Goal: Task Accomplishment & Management: Manage account settings

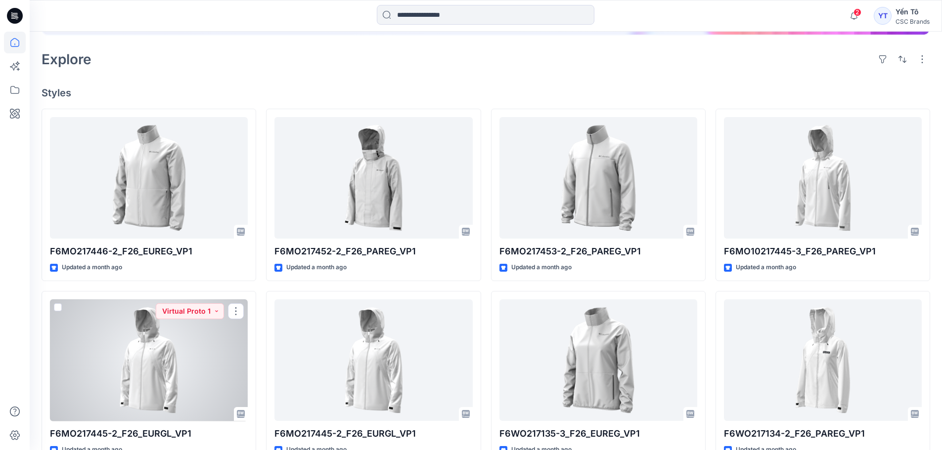
scroll to position [198, 0]
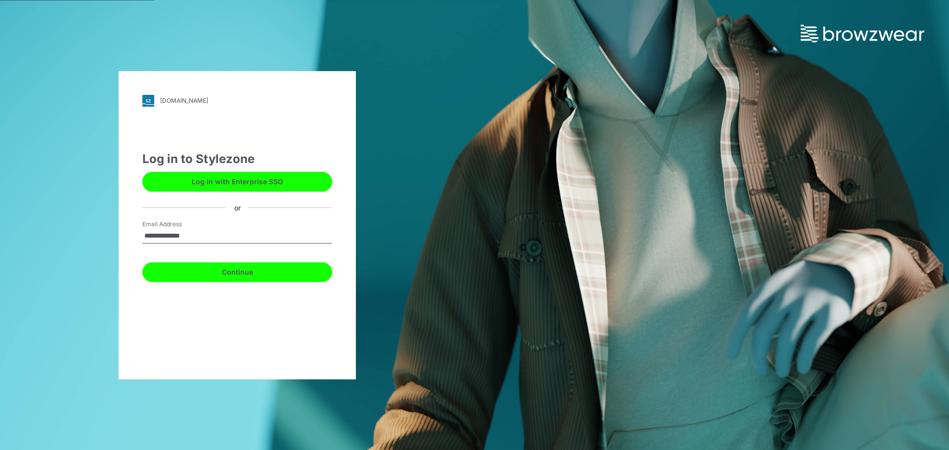
click at [240, 272] on button "Continue" at bounding box center [237, 273] width 190 height 20
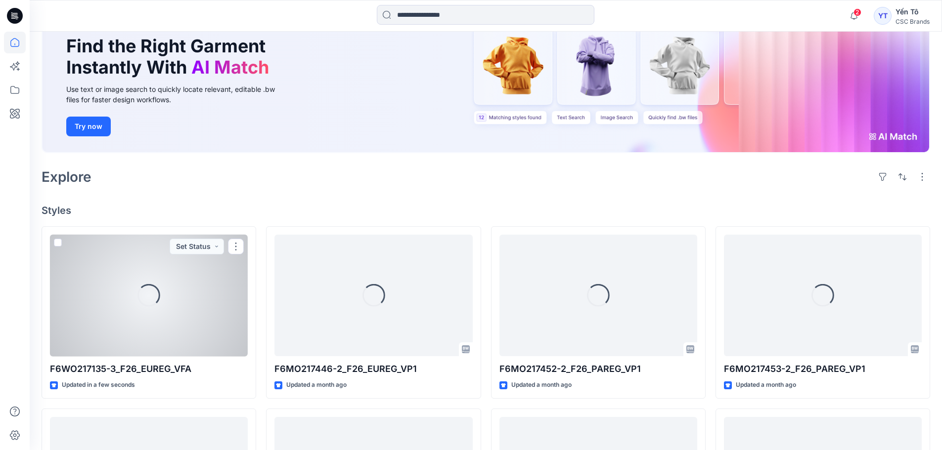
scroll to position [99, 0]
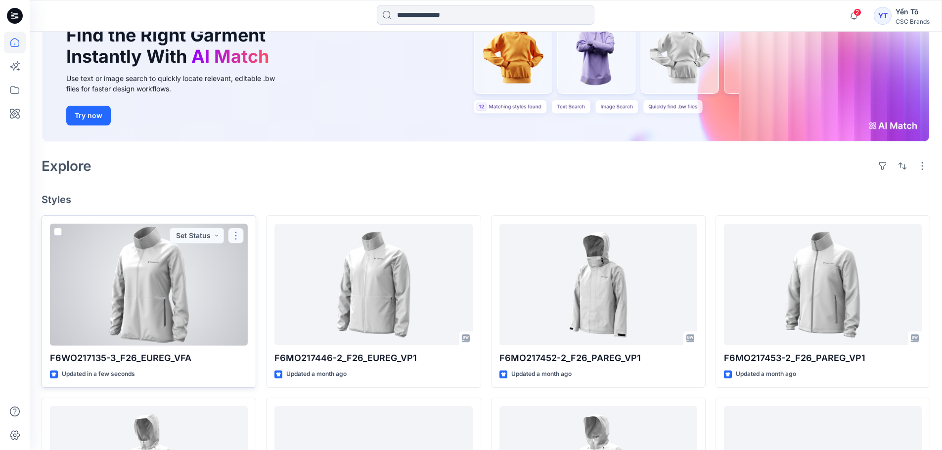
click at [236, 235] on button "button" at bounding box center [236, 236] width 16 height 16
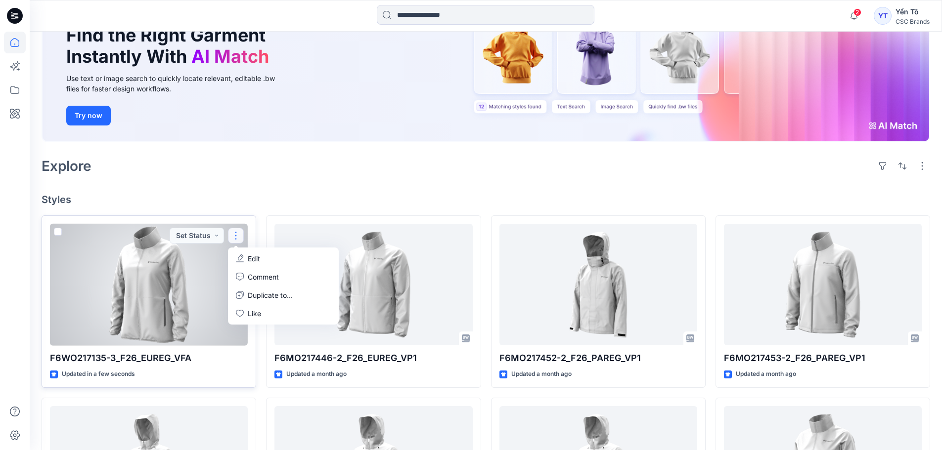
click at [264, 256] on button "Edit" at bounding box center [283, 259] width 107 height 18
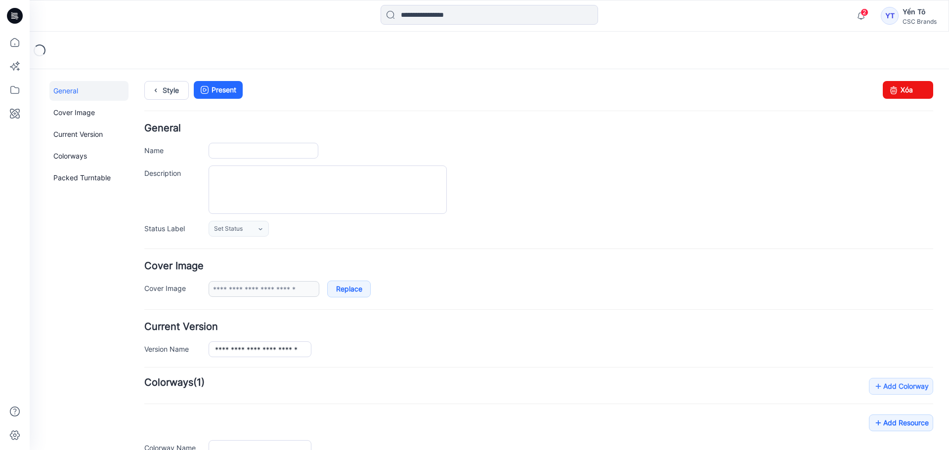
type input "**********"
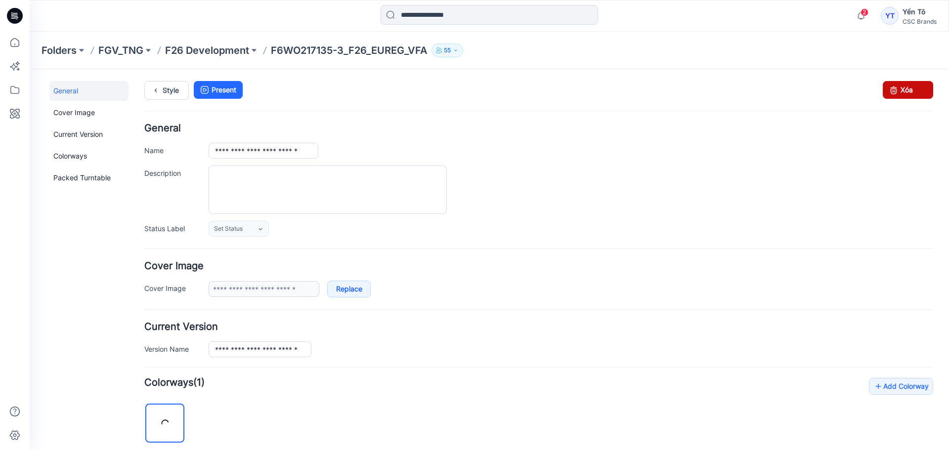
drag, startPoint x: 904, startPoint y: 90, endPoint x: 557, endPoint y: 117, distance: 348.1
click at [904, 90] on link "Xóa" at bounding box center [908, 90] width 50 height 18
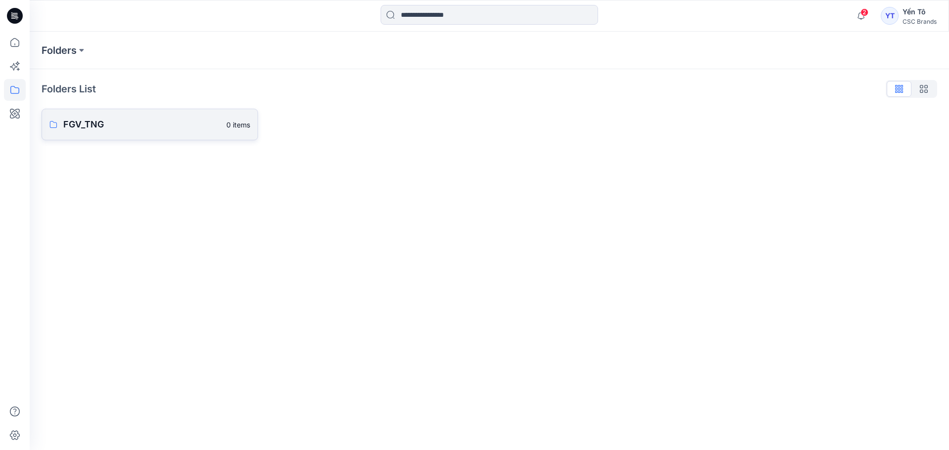
click at [91, 125] on p "FGV_TNG" at bounding box center [141, 125] width 157 height 14
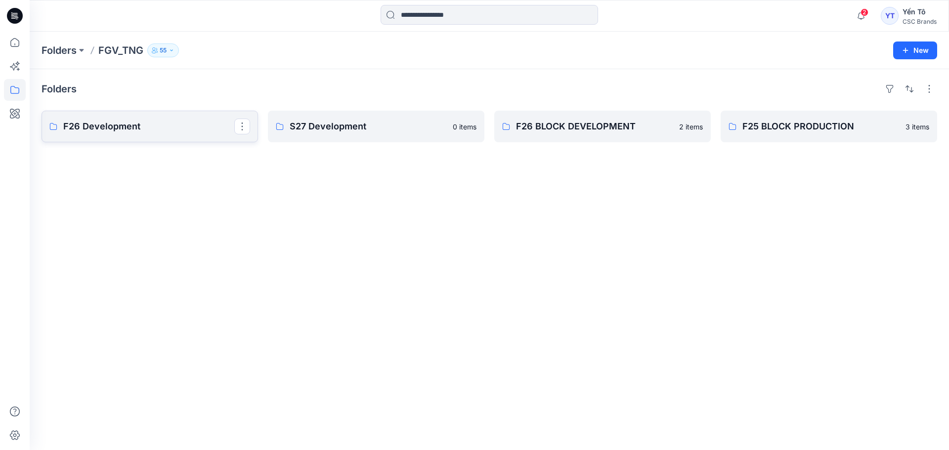
click at [127, 130] on p "F26 Development" at bounding box center [148, 127] width 171 height 14
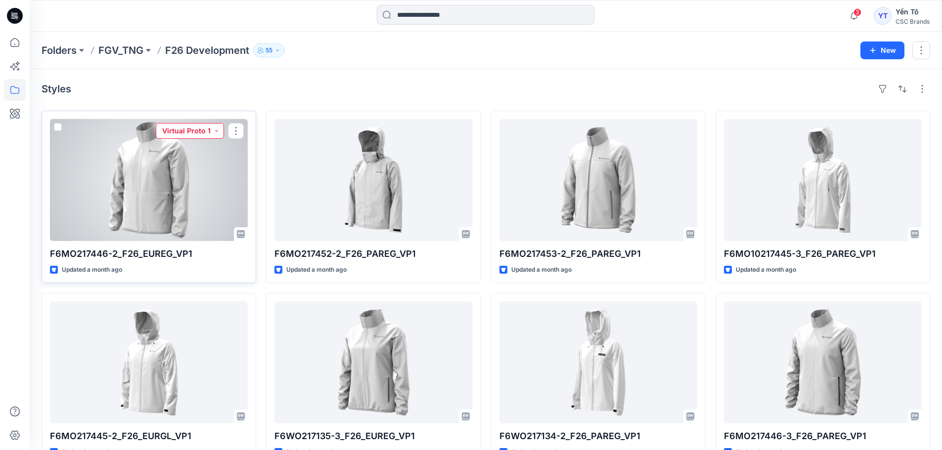
click at [201, 133] on button "Virtual Proto 1" at bounding box center [190, 131] width 68 height 16
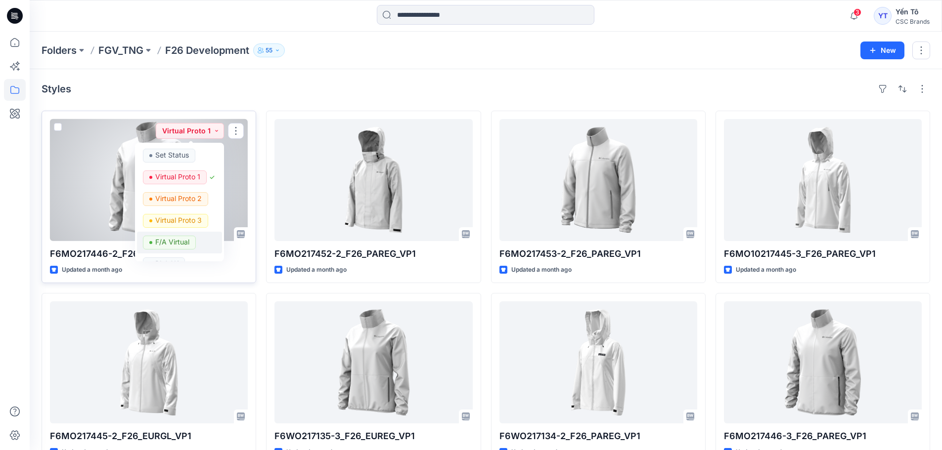
click at [182, 244] on p "F/A Virtual" at bounding box center [172, 242] width 34 height 13
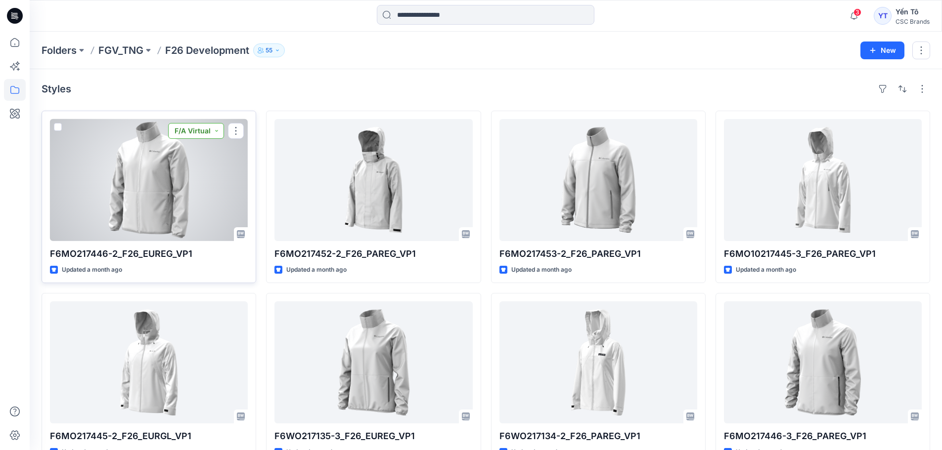
click at [207, 132] on button "F/A Virtual" at bounding box center [196, 131] width 56 height 16
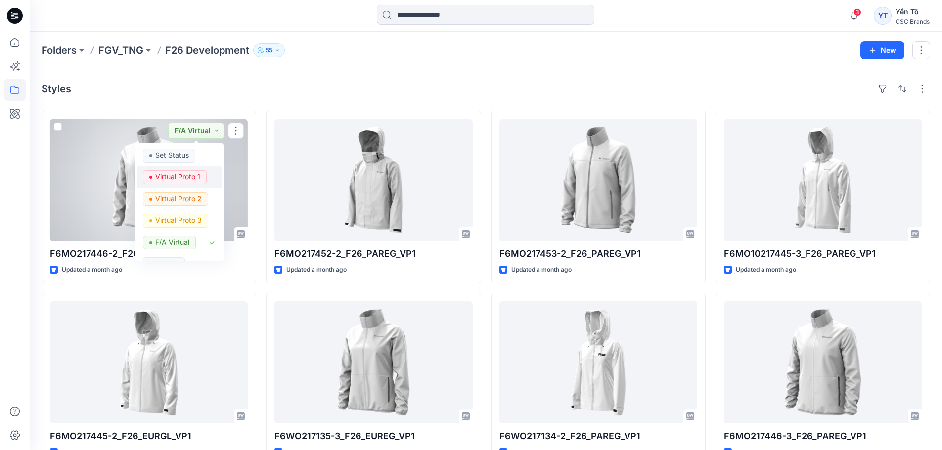
click at [199, 179] on p "Virtual Proto 1" at bounding box center [177, 177] width 45 height 13
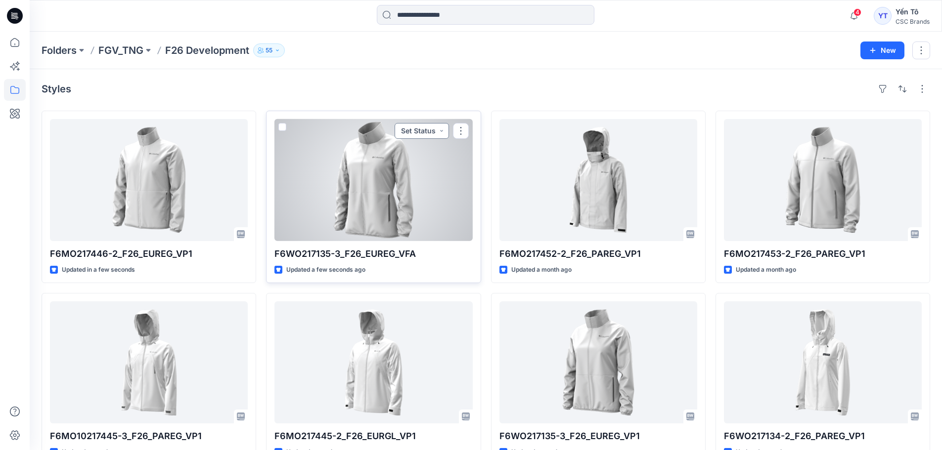
click at [437, 129] on button "Set Status" at bounding box center [421, 131] width 54 height 16
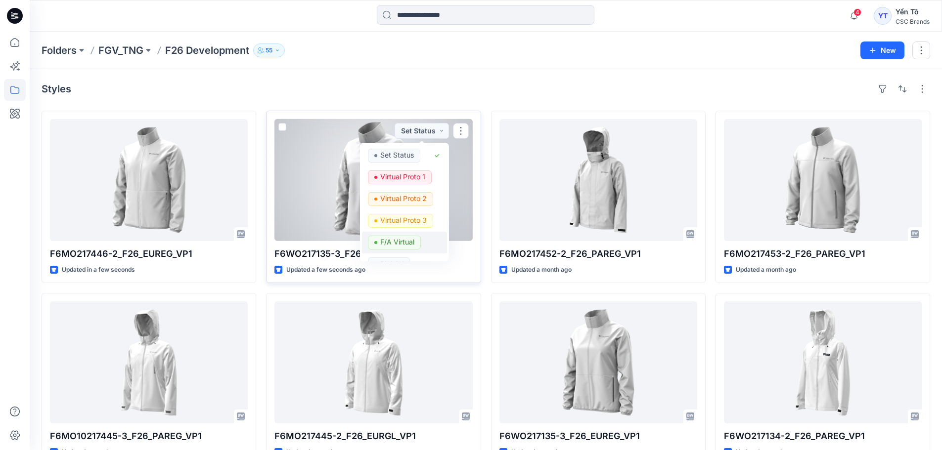
click at [394, 244] on p "F/A Virtual" at bounding box center [397, 242] width 34 height 13
